Goal: Transaction & Acquisition: Purchase product/service

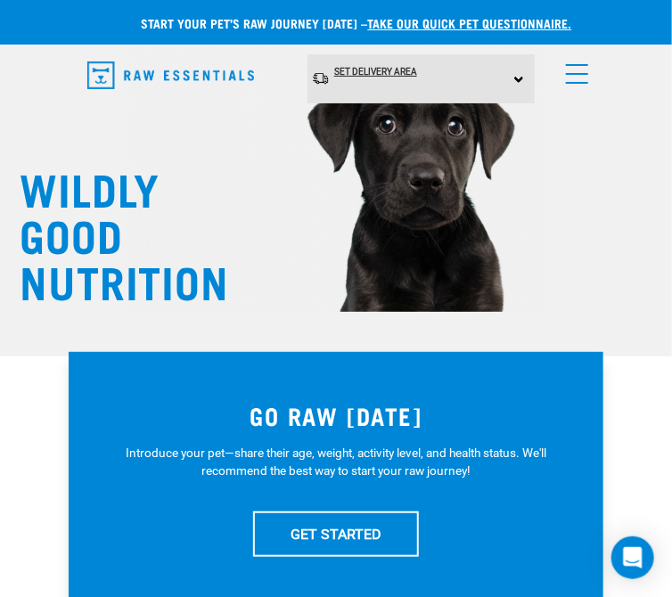
click at [413, 86] on link "Set Delivery Area" at bounding box center [375, 72] width 83 height 27
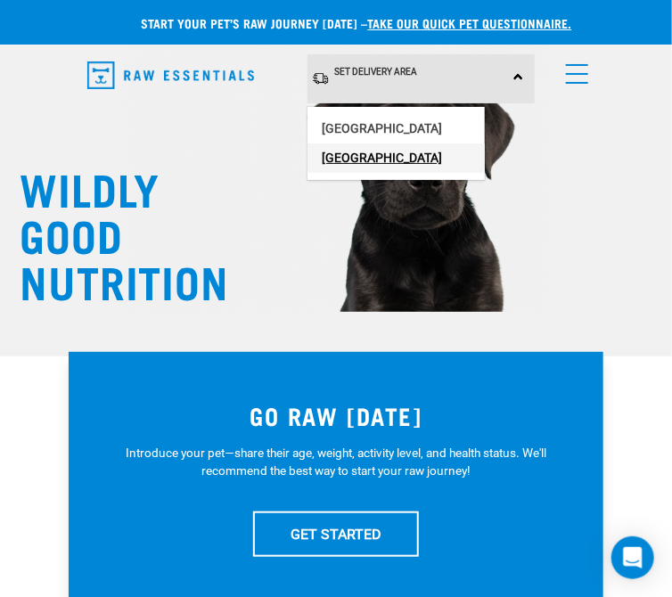
click at [385, 173] on link "[GEOGRAPHIC_DATA]" at bounding box center [395, 157] width 177 height 29
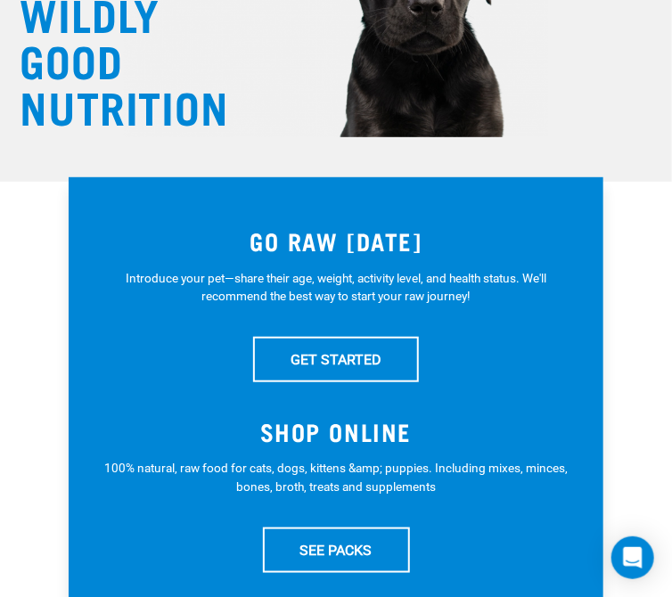
scroll to position [175, 0]
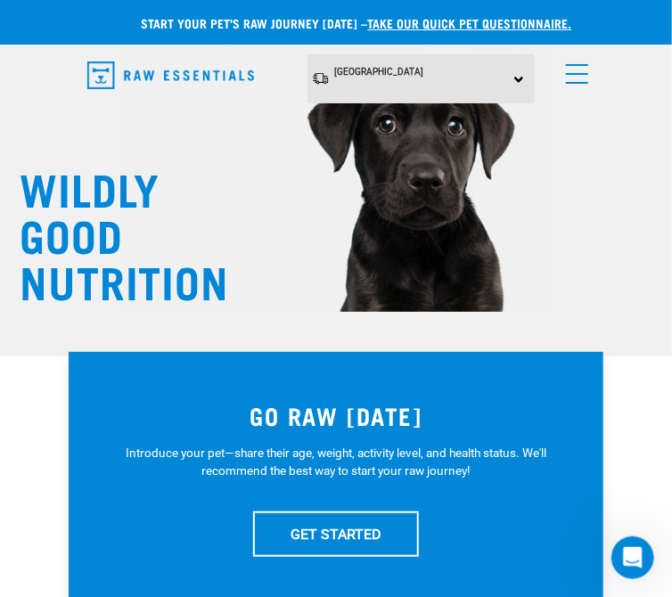
click at [579, 86] on link "menu" at bounding box center [573, 69] width 32 height 32
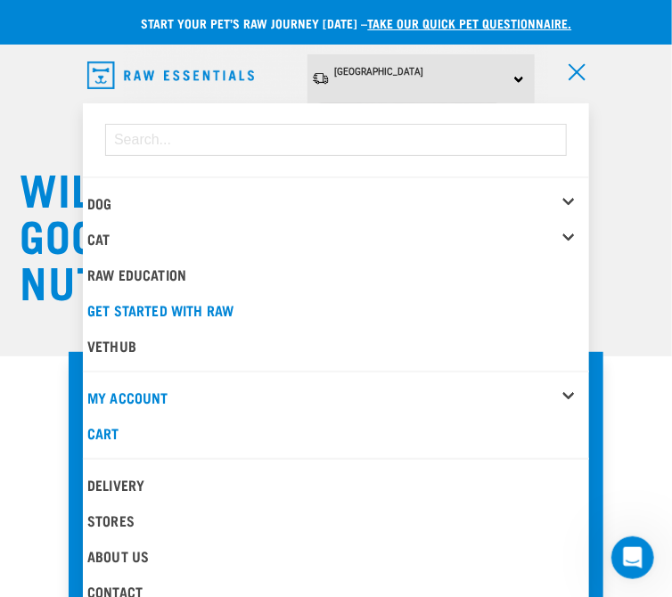
click at [0, 0] on div "Dog" at bounding box center [0, 0] width 0 height 0
click at [0, 0] on div "Shop All Dog" at bounding box center [0, 0] width 0 height 0
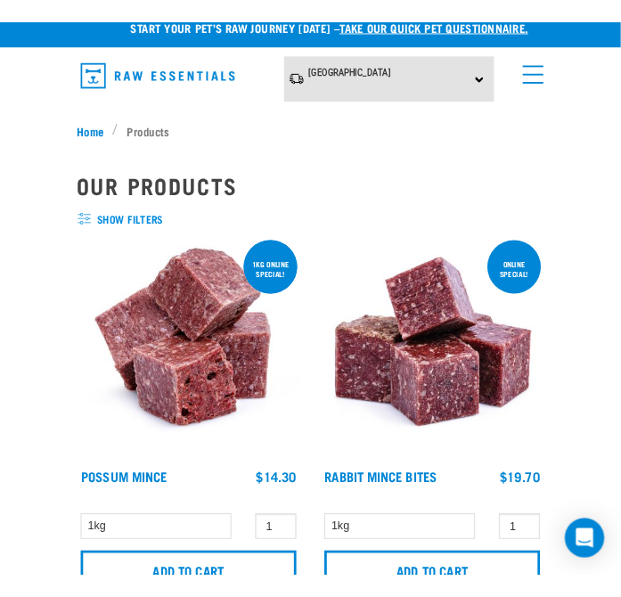
scroll to position [18, 0]
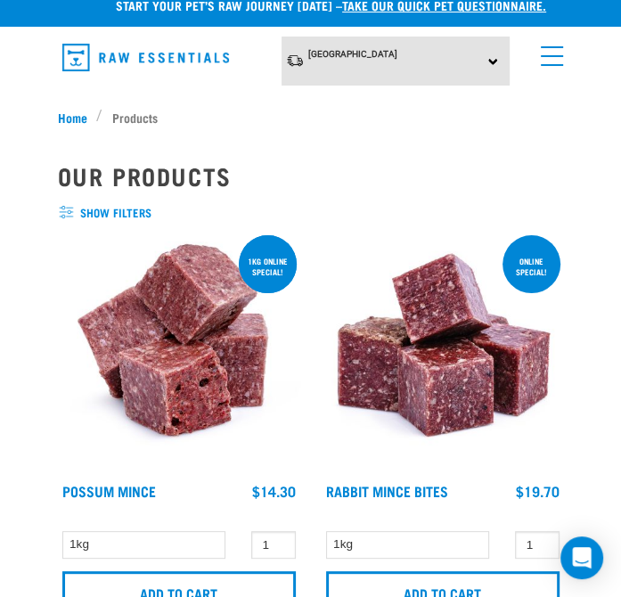
click at [558, 57] on link "menu" at bounding box center [548, 52] width 32 height 32
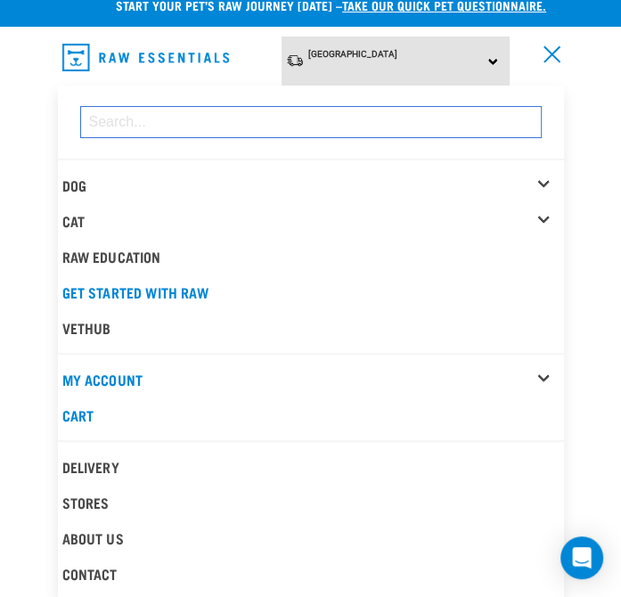
click at [210, 114] on input "dropdown navigation" at bounding box center [311, 122] width 462 height 32
drag, startPoint x: 195, startPoint y: 104, endPoint x: 283, endPoint y: 217, distance: 143.5
click at [283, 217] on div "Dog Shop All Dog Get Started Packs Wildly Good Meal Packs" at bounding box center [311, 342] width 506 height 499
type input "broth"
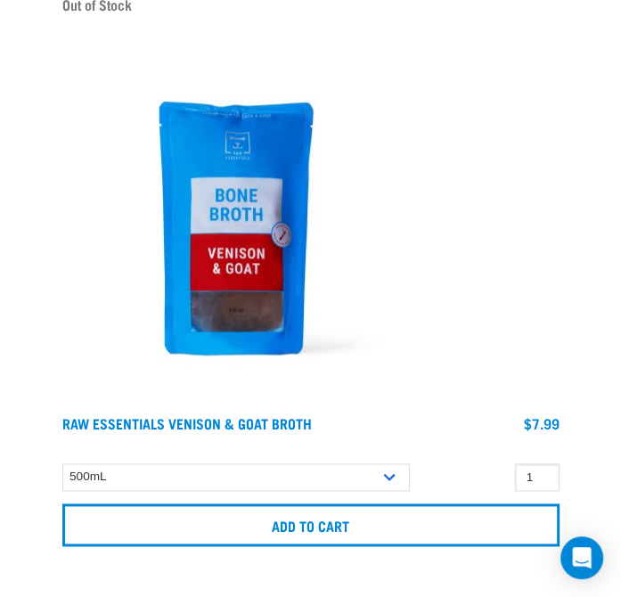
scroll to position [831, 0]
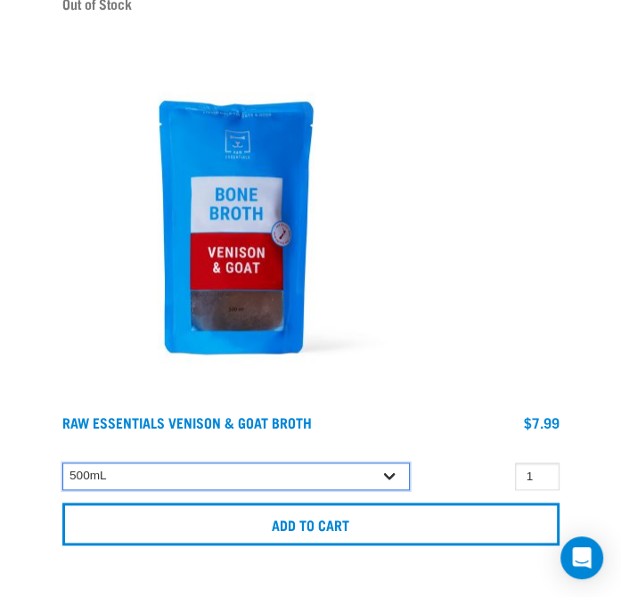
click at [389, 475] on select "500mL" at bounding box center [236, 476] width 348 height 28
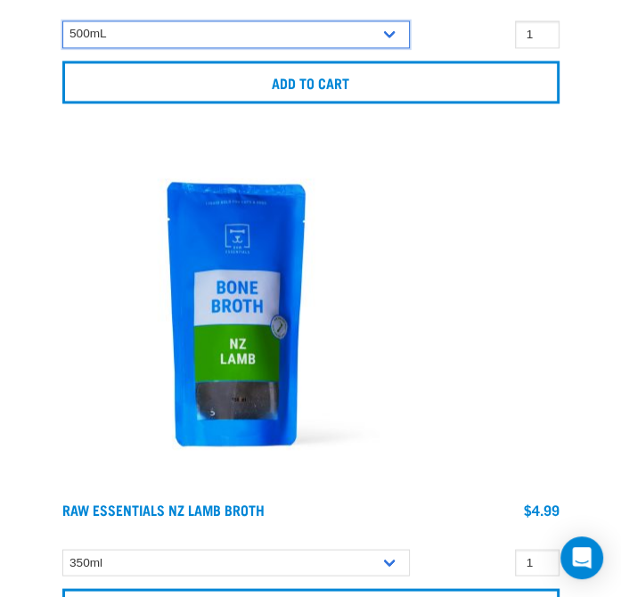
scroll to position [1452, 0]
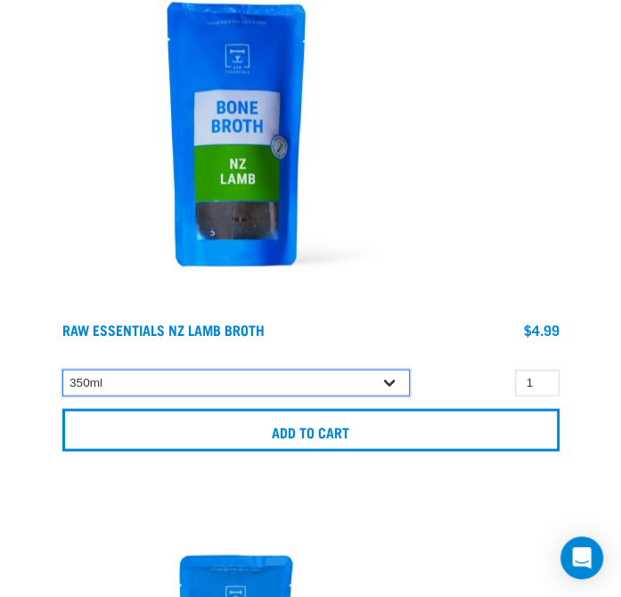
click at [392, 380] on select "350ml" at bounding box center [236, 383] width 348 height 28
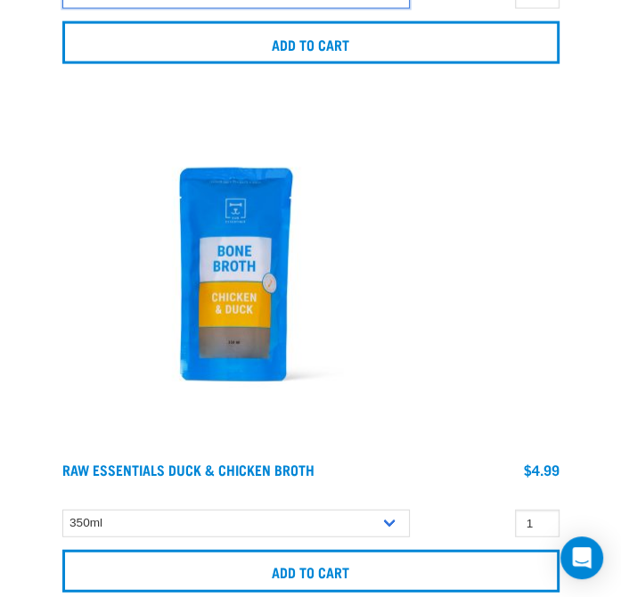
scroll to position [1845, 0]
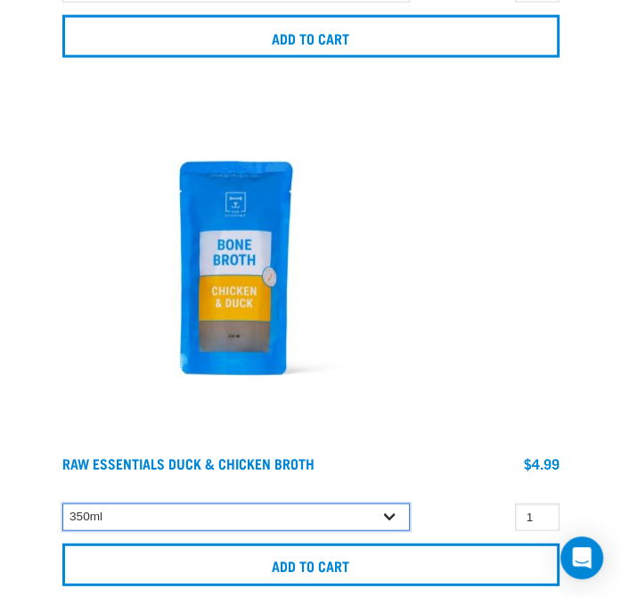
click at [390, 519] on select "350ml" at bounding box center [236, 517] width 348 height 28
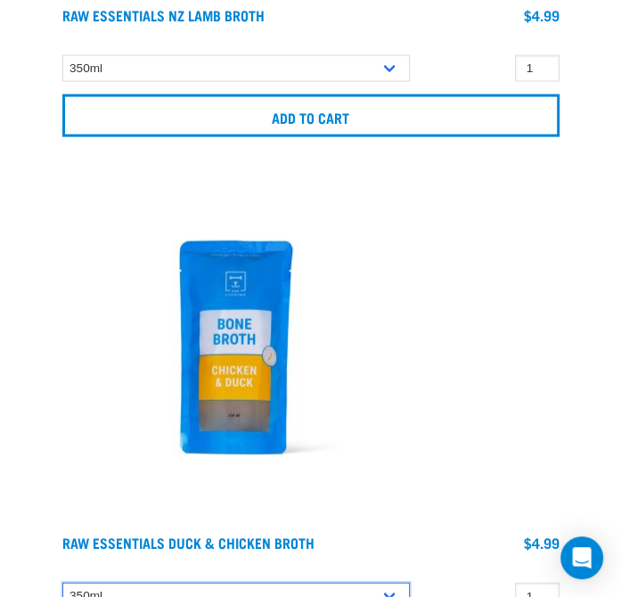
scroll to position [1764, 0]
